Goal: Entertainment & Leisure: Consume media (video, audio)

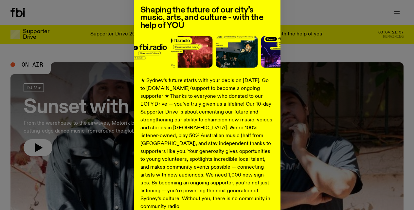
scroll to position [114, 0]
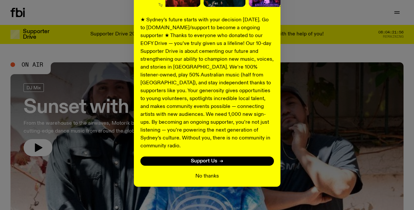
click at [206, 172] on button "No thanks" at bounding box center [207, 176] width 24 height 8
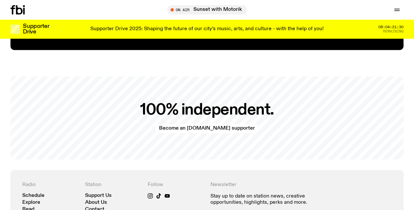
scroll to position [1265, 0]
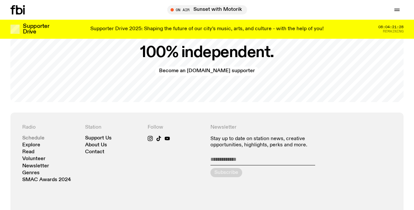
click at [35, 136] on link "Schedule" at bounding box center [33, 138] width 22 height 5
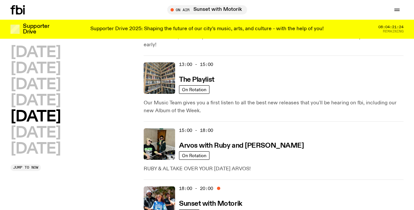
scroll to position [270, 0]
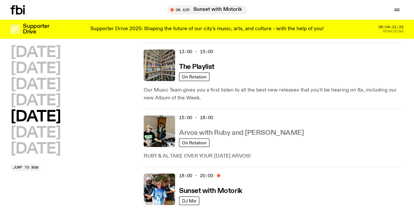
click at [210, 129] on h3 "Arvos with Ruby and [PERSON_NAME]" at bounding box center [241, 132] width 125 height 7
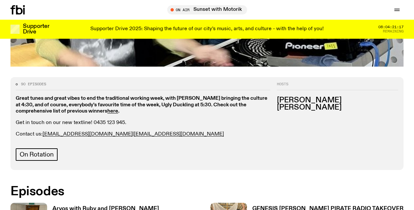
scroll to position [327, 0]
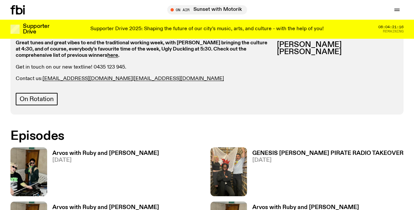
click at [88, 150] on h3 "Arvos with Ruby and [PERSON_NAME]" at bounding box center [105, 153] width 107 height 6
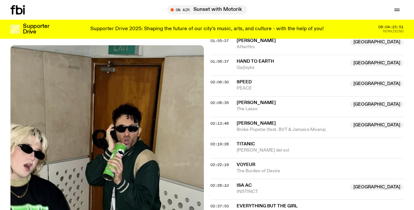
scroll to position [726, 0]
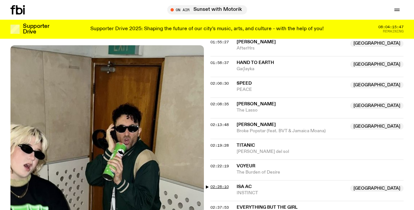
click at [222, 184] on span "02:28:10" at bounding box center [220, 186] width 18 height 5
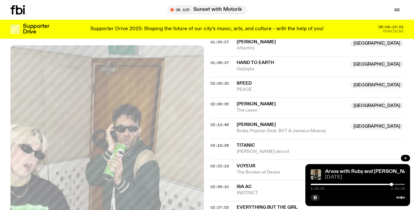
click at [394, 184] on div at bounding box center [358, 183] width 94 height 1
click at [391, 183] on div at bounding box center [346, 183] width 94 height 1
click at [393, 183] on div at bounding box center [358, 183] width 94 height 1
click at [396, 184] on div at bounding box center [396, 183] width 3 height 3
click at [407, 158] on icon "button" at bounding box center [406, 158] width 4 height 4
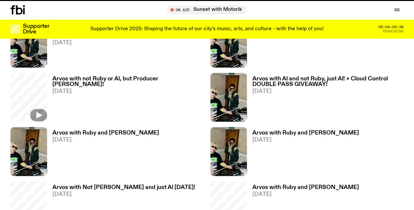
scroll to position [327, 0]
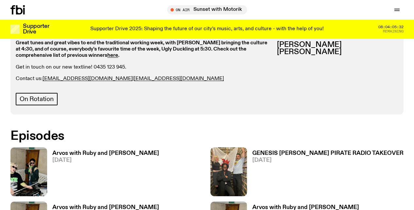
click at [271, 150] on h3 "GENESIS [PERSON_NAME] PIRATE RADIO TAKEOVER" at bounding box center [327, 153] width 151 height 6
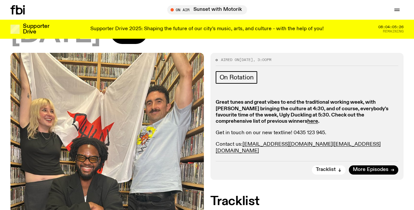
scroll to position [91, 0]
